Goal: Task Accomplishment & Management: Manage account settings

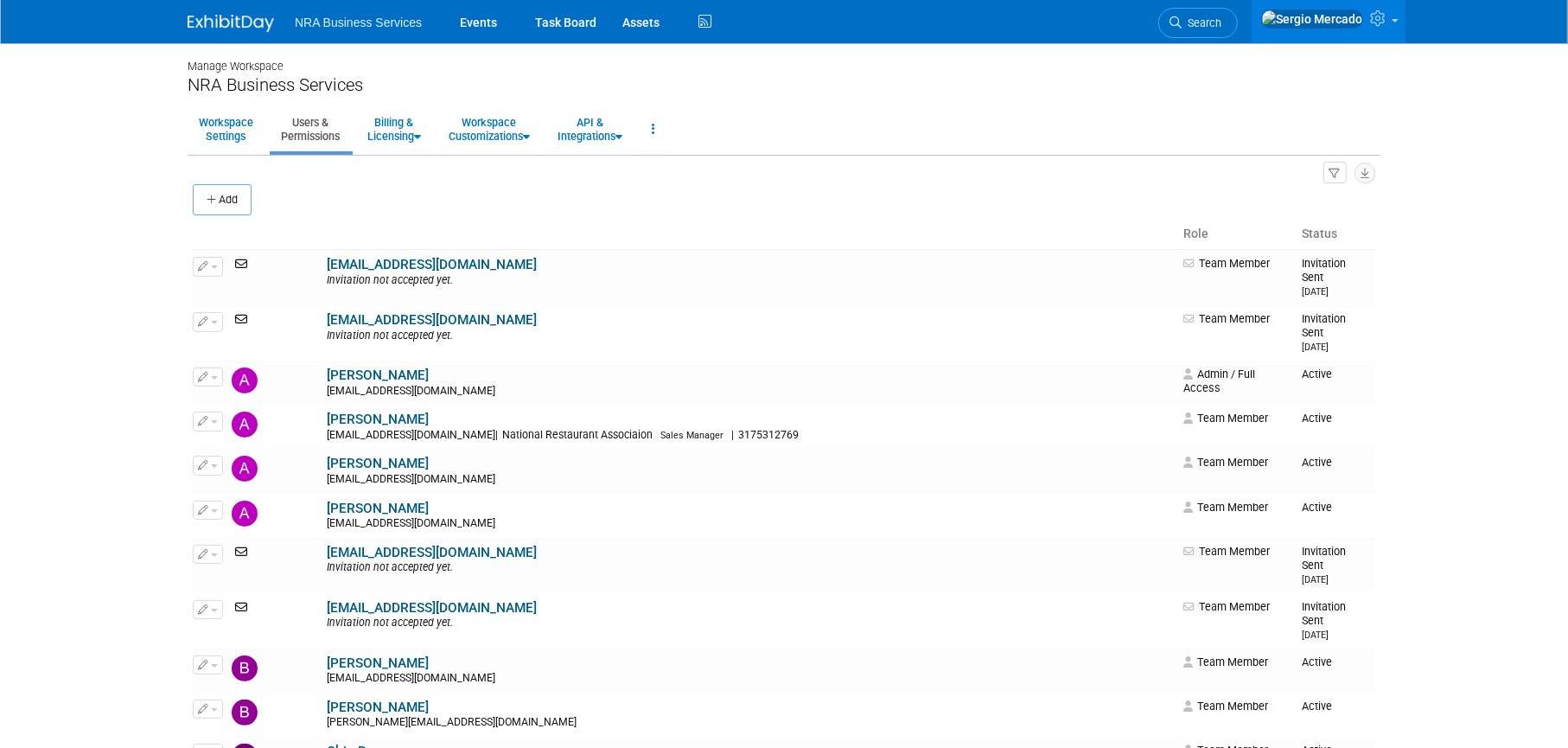
click at [256, 25] on img at bounding box center [230, 23] width 86 height 17
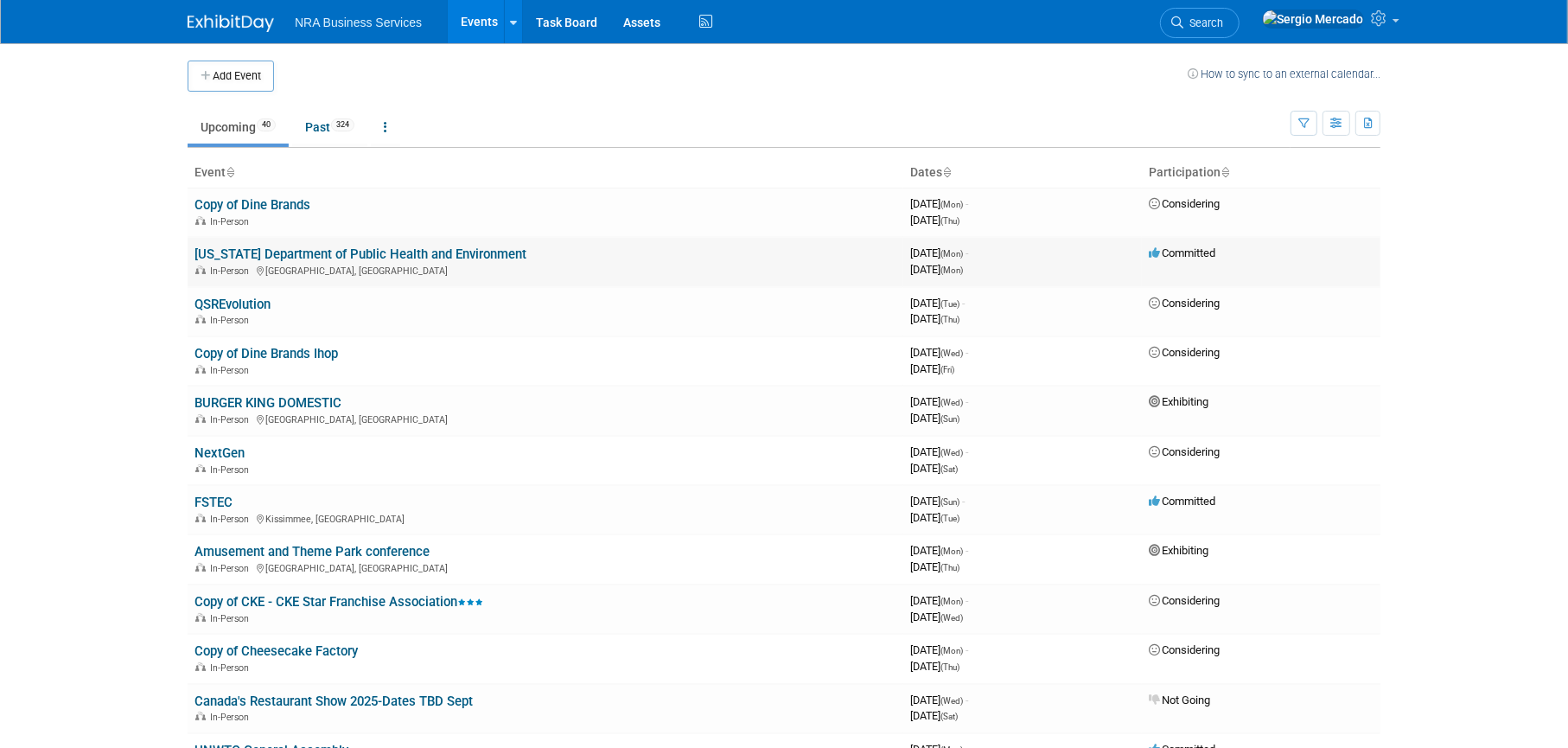
click at [373, 252] on link "[US_STATE] Department of Public Health and Environment" at bounding box center [360, 254] width 332 height 15
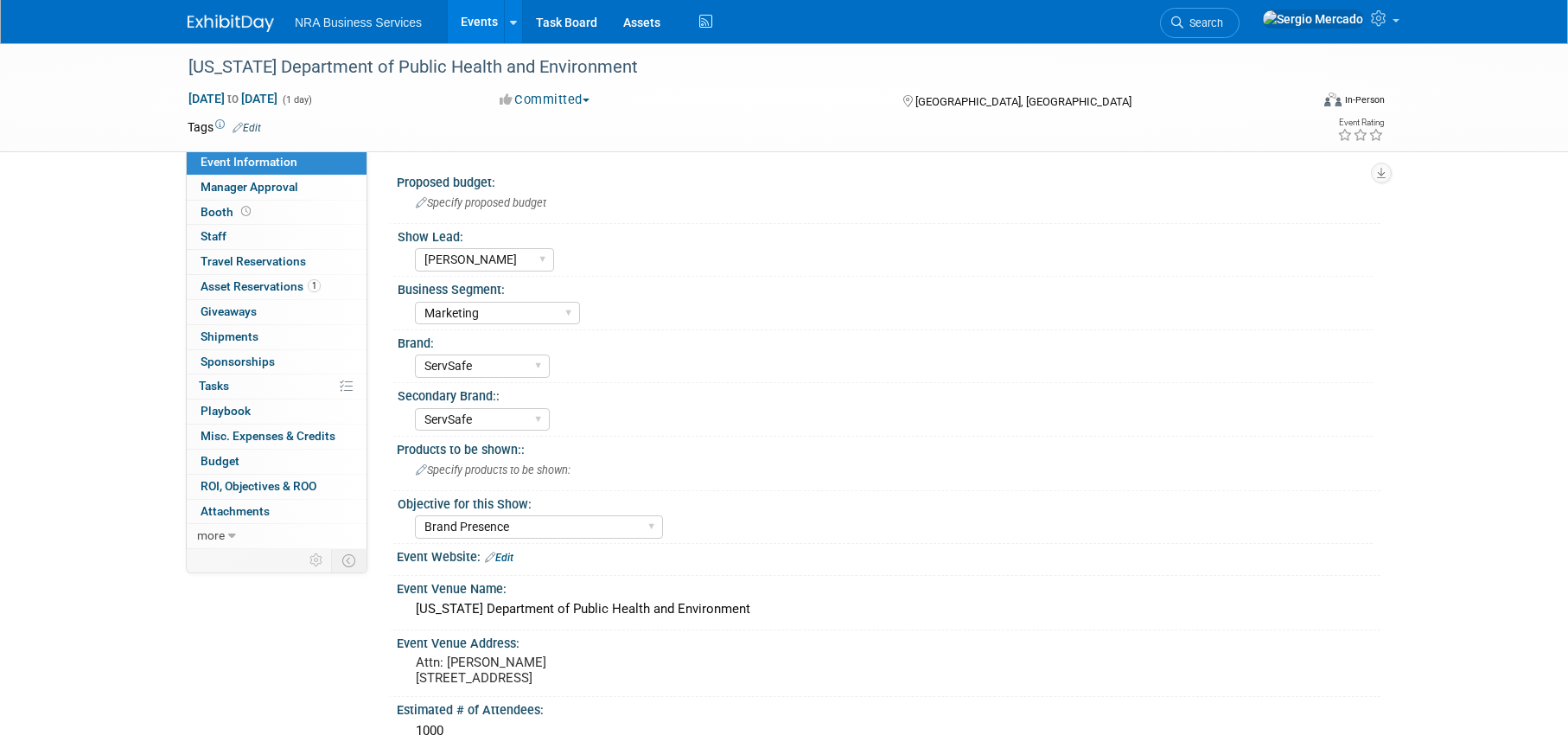
select select "[PERSON_NAME]"
select select "Marketing"
select select "ServSafe"
select select "Brand Presence"
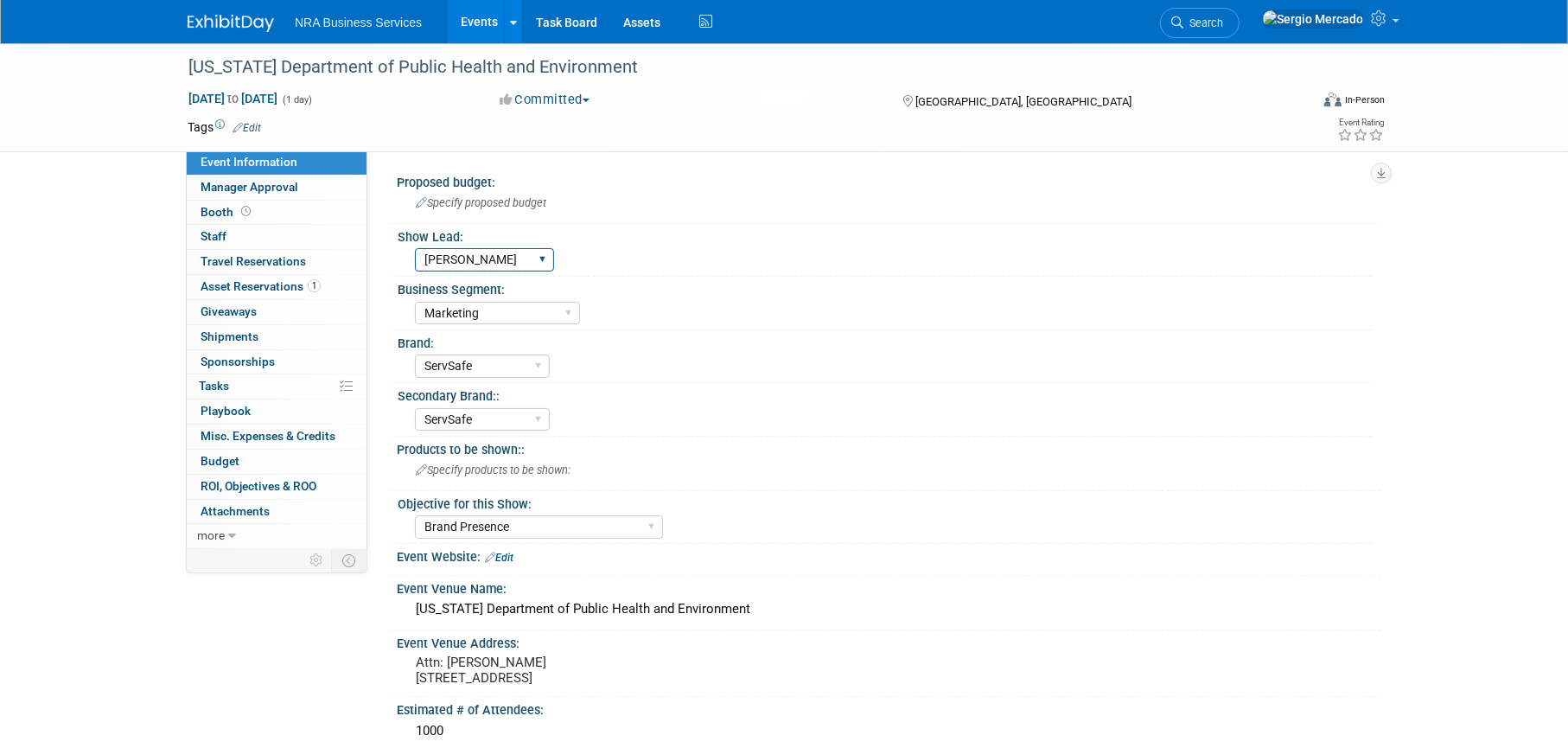
click at [527, 249] on select "Guy W Shane Q Shane R Alisha G Kay A Catherine V Renee H Chip R Robin B Dennie …" at bounding box center [484, 260] width 140 height 23
click at [713, 311] on div "Industry - Lodging Industry - Restaurant Corrections Government Career & Academ…" at bounding box center [894, 311] width 958 height 28
click at [1385, 26] on icon at bounding box center [1381, 18] width 20 height 15
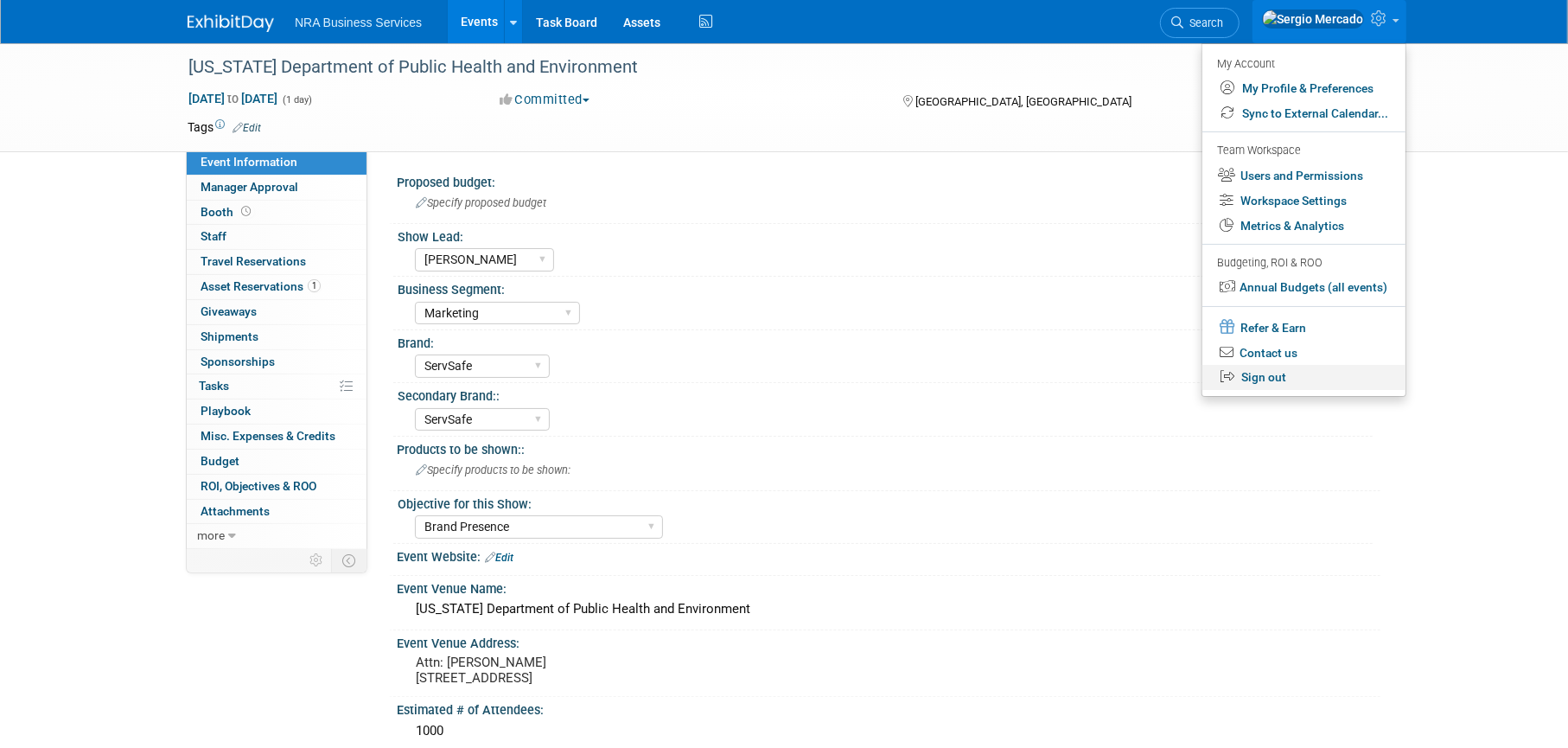
click at [1259, 380] on link "Sign out" at bounding box center [1304, 377] width 203 height 25
